Goal: Find specific page/section: Find specific page/section

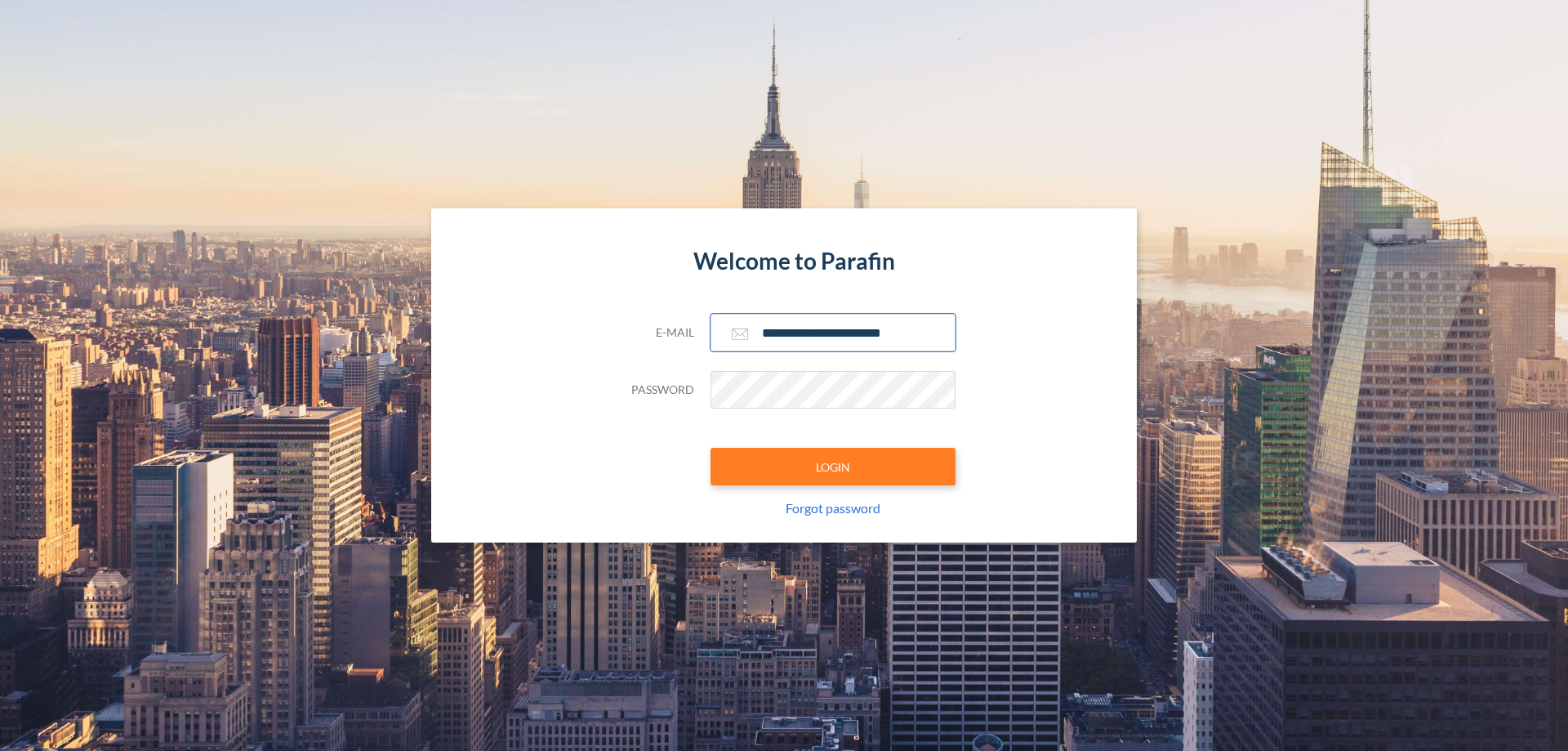
type input "**********"
click at [833, 467] on button "LOGIN" at bounding box center [834, 467] width 245 height 38
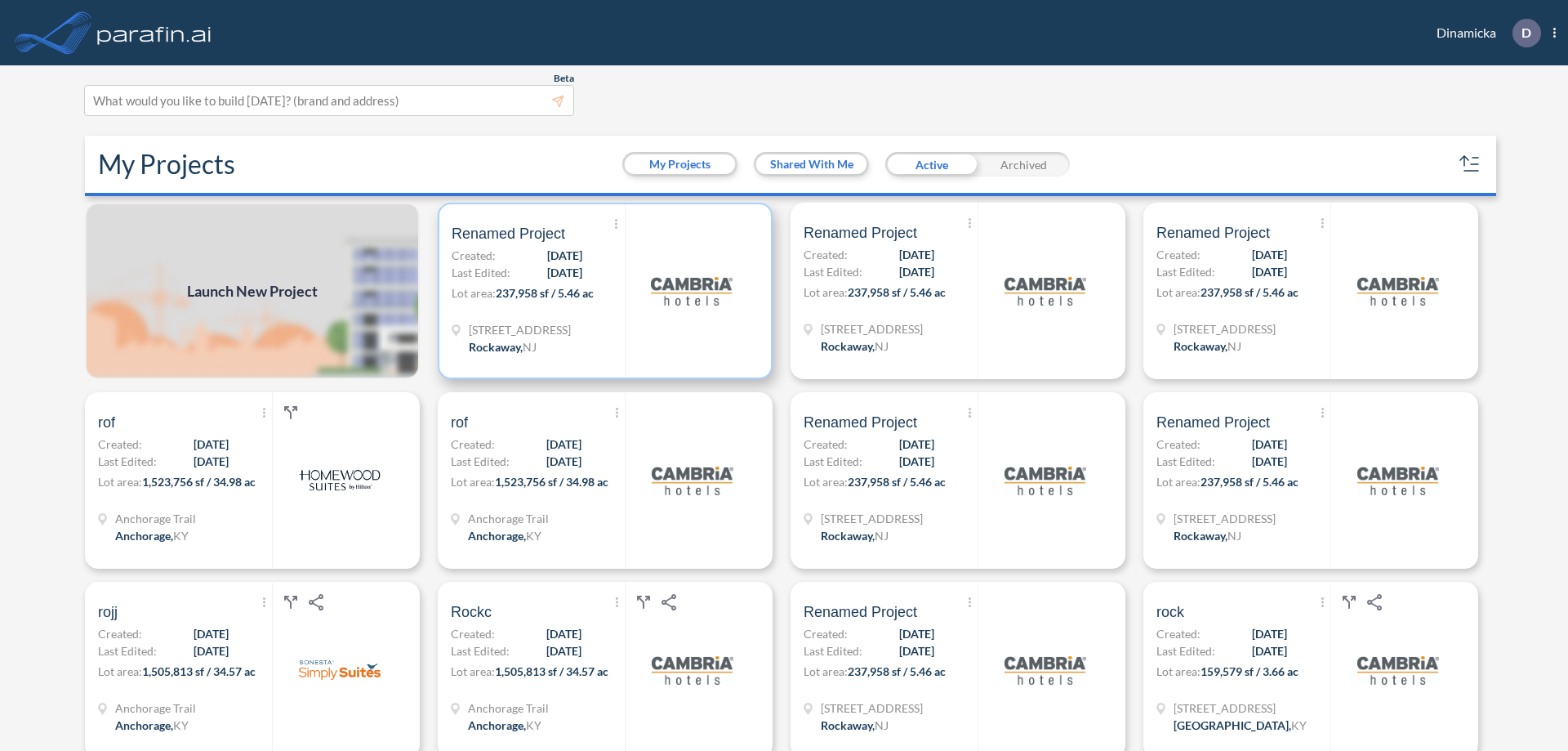
scroll to position [4, 0]
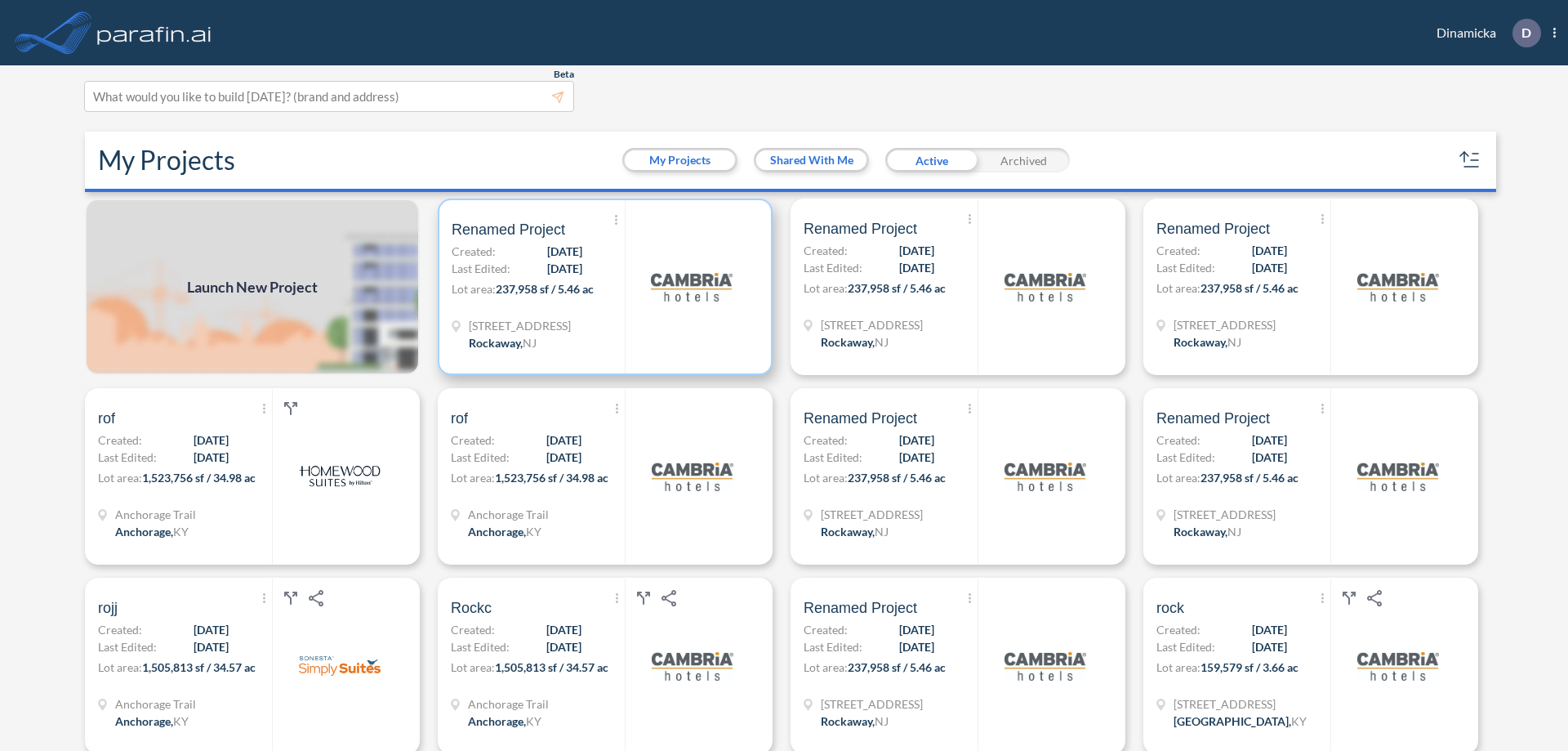
click at [602, 286] on p "Lot area: 237,958 sf / 5.46 ac" at bounding box center [539, 292] width 174 height 24
